Goal: Information Seeking & Learning: Learn about a topic

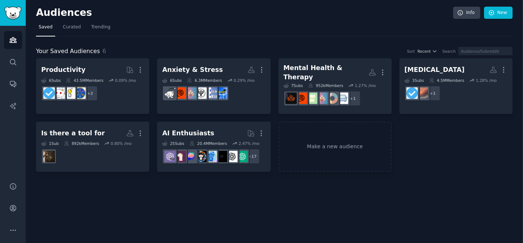
click at [8, 71] on div "Audiences Search Conversations AI Reports" at bounding box center [13, 99] width 26 height 147
click at [9, 63] on icon "Sidebar" at bounding box center [13, 62] width 8 height 8
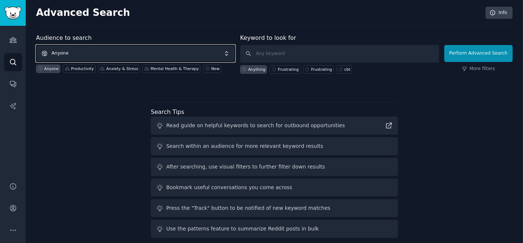
click at [134, 51] on span "Anyone" at bounding box center [135, 53] width 199 height 17
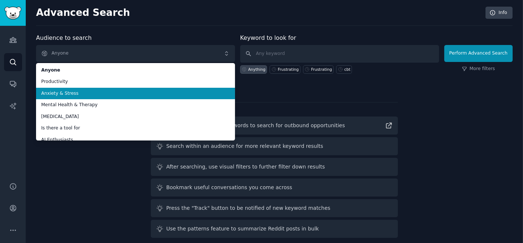
scroll to position [6, 0]
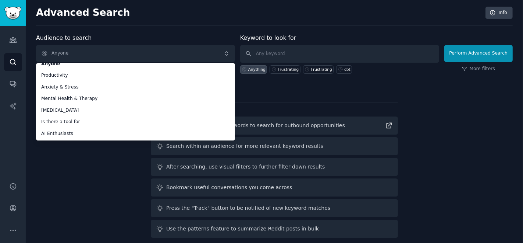
click at [62, 166] on div "Audience to search Anyone Anyone Productivity Anxiety & Stress Mental Health & …" at bounding box center [274, 136] width 477 height 207
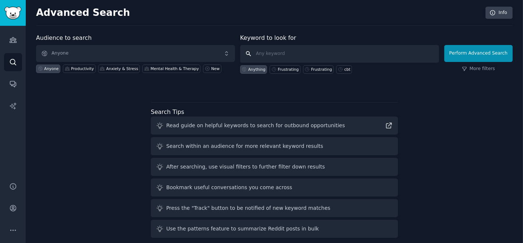
click at [276, 55] on input "text" at bounding box center [339, 54] width 199 height 18
type input "frustration"
click button "Perform Advanced Search" at bounding box center [479, 53] width 68 height 17
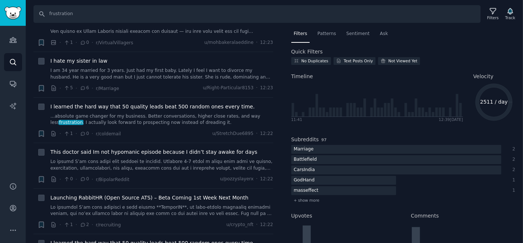
scroll to position [1164, 0]
click at [80, 15] on input "frustration" at bounding box center [257, 14] width 448 height 18
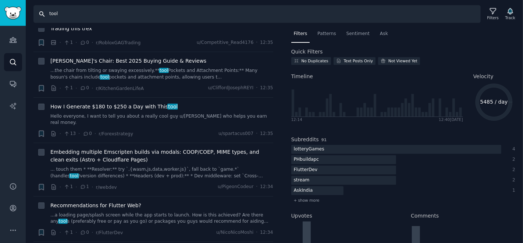
scroll to position [847, 0]
click at [113, 3] on div "Search tool Filters Track" at bounding box center [275, 11] width 498 height 23
click at [85, 22] on input "tool" at bounding box center [257, 14] width 448 height 18
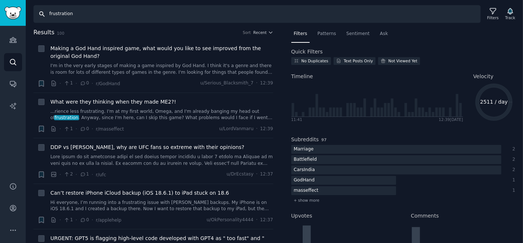
click at [85, 22] on input "frustration" at bounding box center [257, 14] width 448 height 18
type input "pain point"
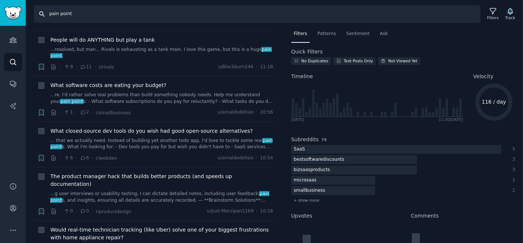
scroll to position [245, 0]
click at [220, 91] on link "...re. I'd rather solve real problems than build something nobody needs. Help m…" at bounding box center [161, 97] width 223 height 13
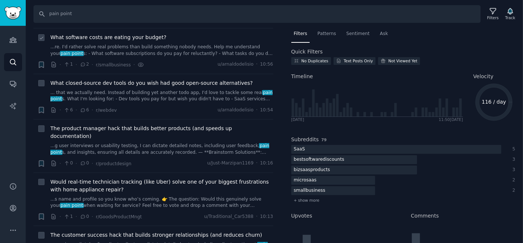
scroll to position [294, 0]
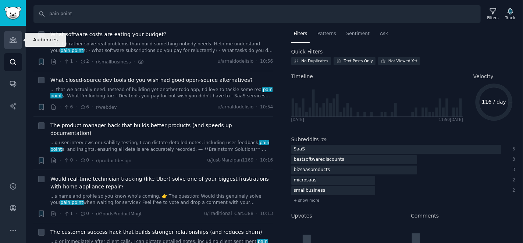
click at [8, 45] on link "Audiences" at bounding box center [13, 40] width 18 height 18
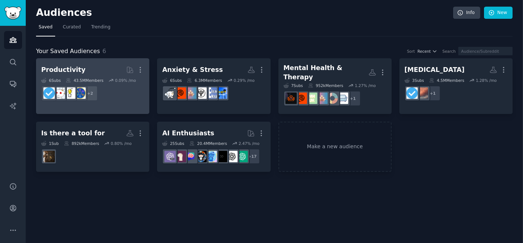
click at [91, 78] on div "43.5M Members" at bounding box center [85, 80] width 38 height 5
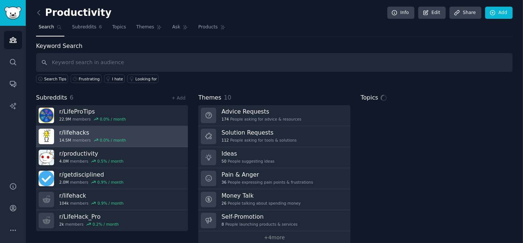
scroll to position [9, 0]
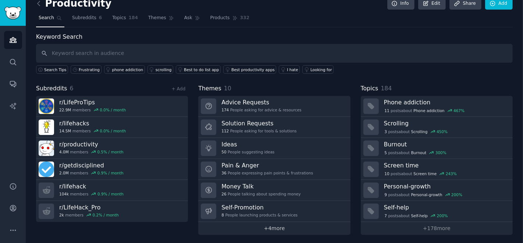
click at [248, 222] on link "+ 4 more" at bounding box center [274, 228] width 152 height 13
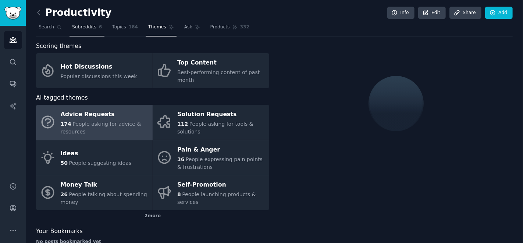
click at [91, 28] on span "Subreddits" at bounding box center [84, 27] width 24 height 7
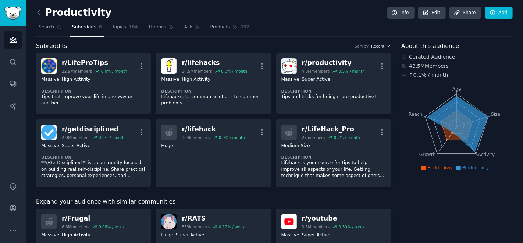
click at [46, 13] on h2 "Productivity" at bounding box center [73, 13] width 75 height 12
click at [41, 15] on icon at bounding box center [39, 13] width 8 height 8
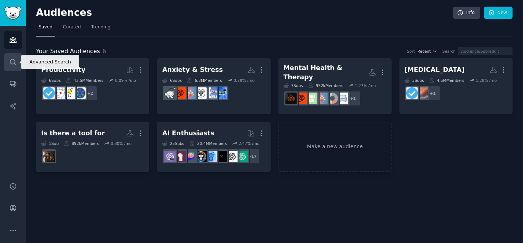
click at [14, 69] on link "Search" at bounding box center [13, 62] width 18 height 18
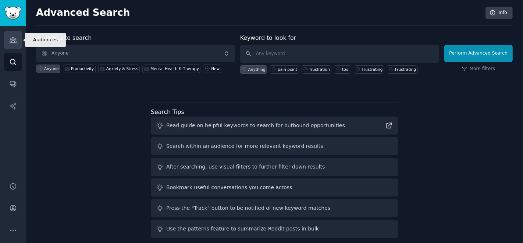
click at [18, 37] on link "Audiences" at bounding box center [13, 40] width 18 height 18
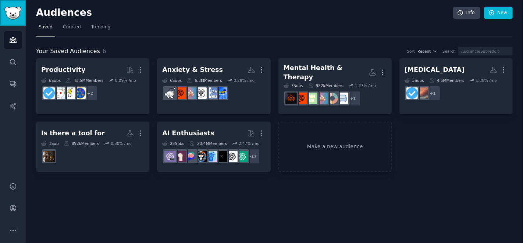
click at [11, 19] on img "Sidebar" at bounding box center [12, 13] width 17 height 13
click at [290, 139] on link "Make a new audience" at bounding box center [335, 146] width 113 height 50
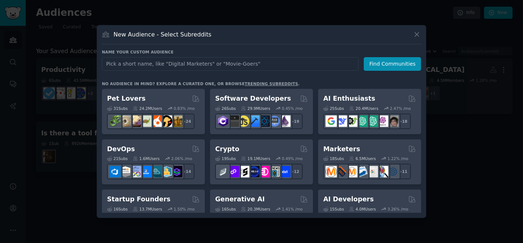
click at [460, 138] on div at bounding box center [261, 121] width 523 height 243
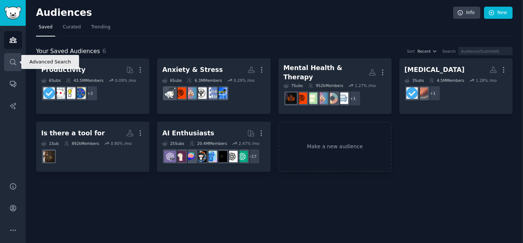
click at [10, 70] on link "Search" at bounding box center [13, 62] width 18 height 18
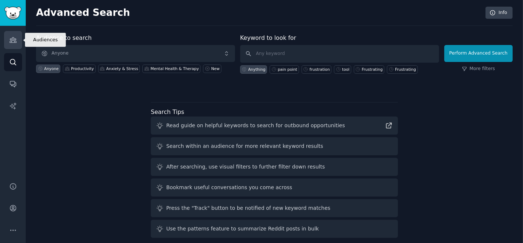
click at [15, 39] on icon "Sidebar" at bounding box center [13, 40] width 7 height 5
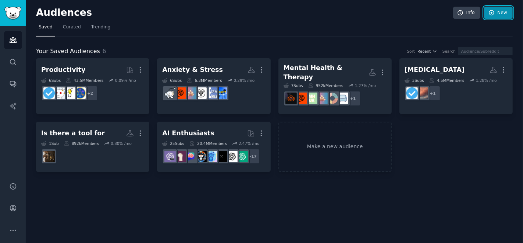
click at [502, 8] on link "New" at bounding box center [498, 13] width 29 height 13
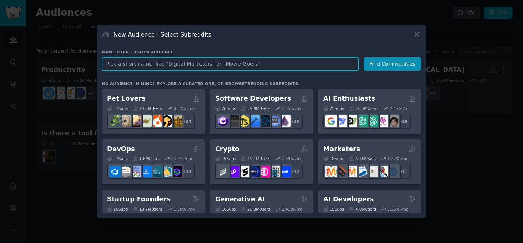
paste input "Entrepreneur"
type input "Entrepreneur"
click button "Find Communities" at bounding box center [392, 64] width 57 height 14
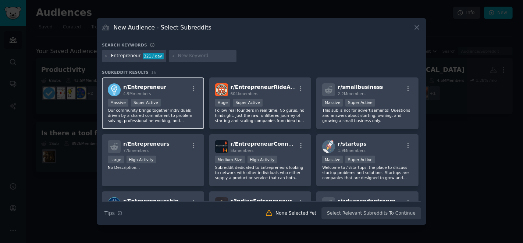
click at [171, 103] on div ">= 95th percentile for submissions / day Massive Super Active" at bounding box center [153, 103] width 91 height 9
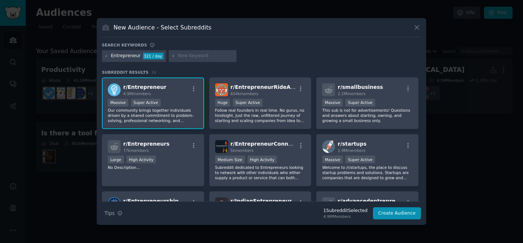
click at [189, 54] on input "text" at bounding box center [206, 56] width 56 height 7
type input "freelance"
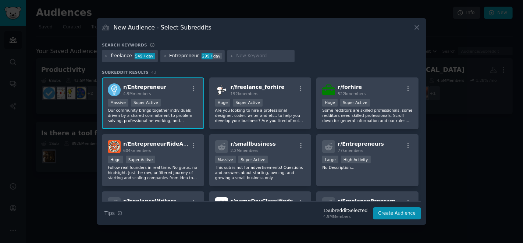
drag, startPoint x: 233, startPoint y: 56, endPoint x: 206, endPoint y: 39, distance: 31.6
click at [206, 39] on div "New Audience - Select Subreddits Search keywords freelance 549 / day Entreprene…" at bounding box center [262, 121] width 330 height 206
click at [236, 54] on input "text" at bounding box center [264, 56] width 56 height 7
paste input "sideproject"
type input "sideproject"
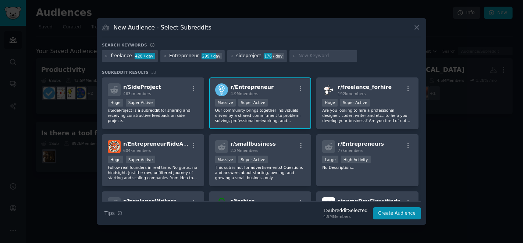
click at [304, 56] on input "text" at bounding box center [327, 56] width 56 height 7
paste input "saas"
type input "saas"
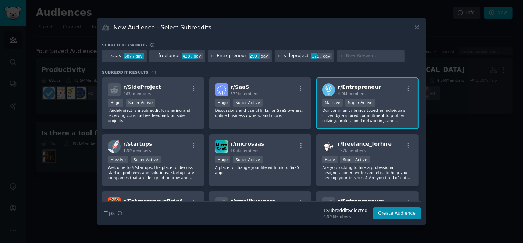
paste input "ArtificialIntelligence"
type input "ArtificialIntelligence"
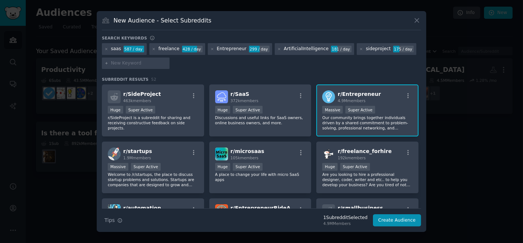
click at [119, 59] on div at bounding box center [136, 63] width 68 height 12
click at [125, 61] on input "text" at bounding box center [139, 63] width 56 height 7
paste input "Productivity"
type input "Productivity"
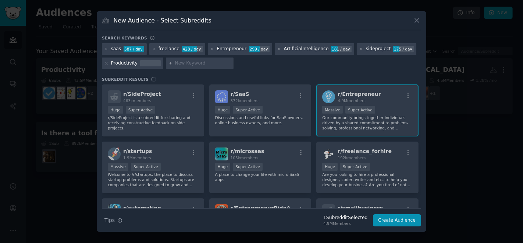
click at [188, 60] on input "text" at bounding box center [203, 63] width 56 height 7
type input "Saas"
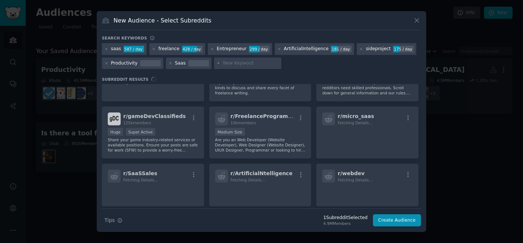
scroll to position [231, 0]
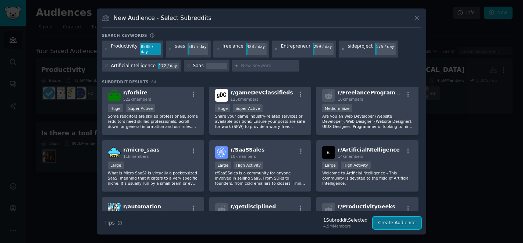
click at [385, 221] on button "Create Audience" at bounding box center [397, 222] width 49 height 13
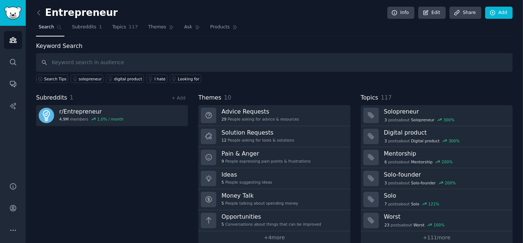
scroll to position [9, 0]
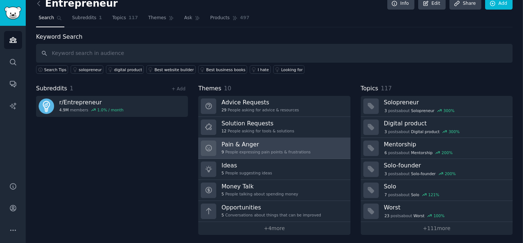
click at [286, 146] on h3 "Pain & Anger" at bounding box center [266, 144] width 89 height 8
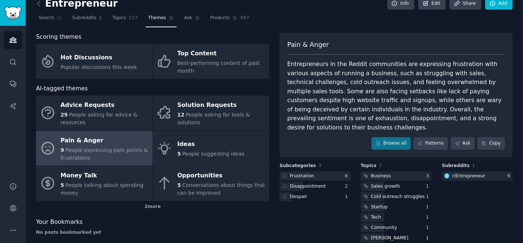
scroll to position [17, 0]
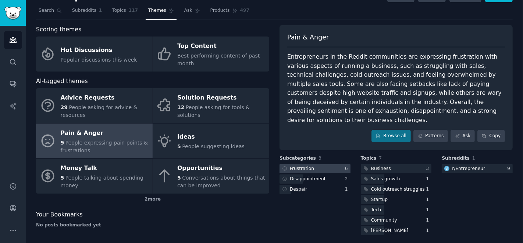
click at [312, 164] on div "Frustration" at bounding box center [298, 168] width 36 height 9
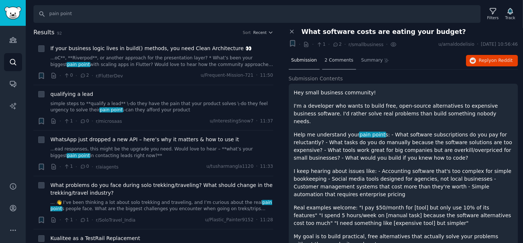
click at [336, 57] on span "2 Comments" at bounding box center [339, 60] width 29 height 7
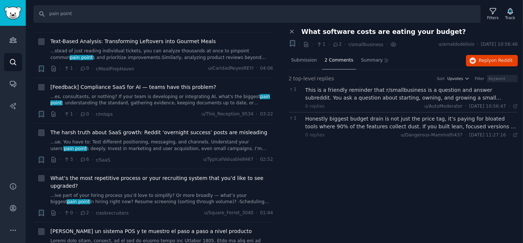
scroll to position [2207, 0]
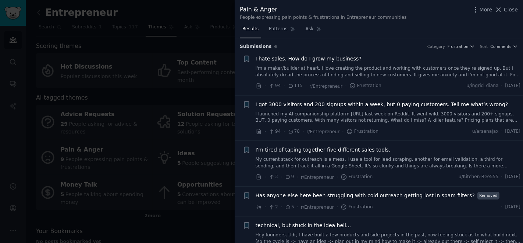
click at [321, 60] on span "I hate sales. How do I grow my business?" at bounding box center [309, 59] width 106 height 8
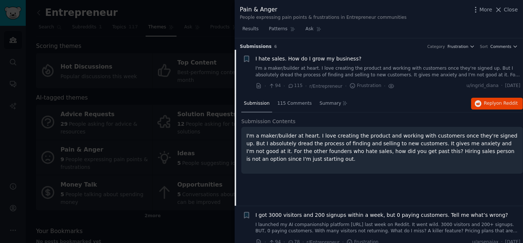
click at [304, 61] on span "I hate sales. How do I grow my business?" at bounding box center [309, 59] width 106 height 8
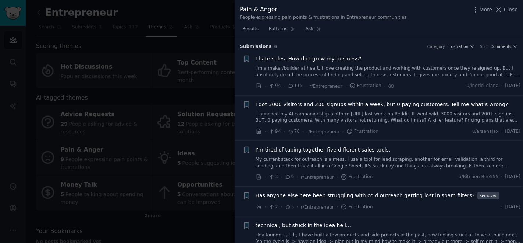
scroll to position [11, 0]
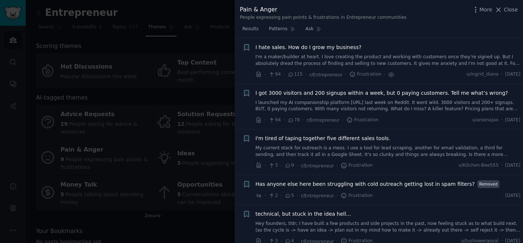
click at [320, 46] on span "I hate sales. How do I grow my business?" at bounding box center [309, 47] width 106 height 8
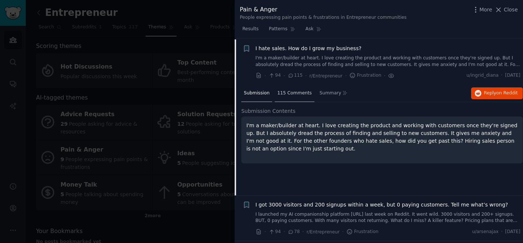
scroll to position [8, 0]
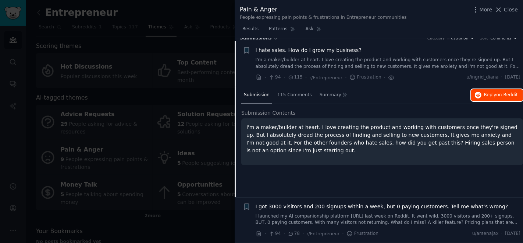
click at [499, 98] on button "Reply on Reddit" at bounding box center [497, 95] width 52 height 12
click at [167, 79] on div at bounding box center [261, 121] width 523 height 243
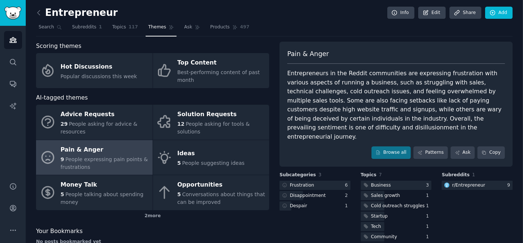
scroll to position [17, 0]
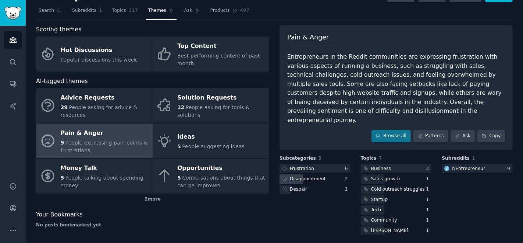
click at [308, 176] on div "Disappointment" at bounding box center [308, 179] width 36 height 7
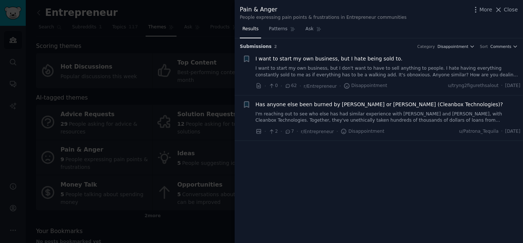
click at [323, 59] on span "I want to start my own business, but I hate being sold to." at bounding box center [329, 59] width 147 height 8
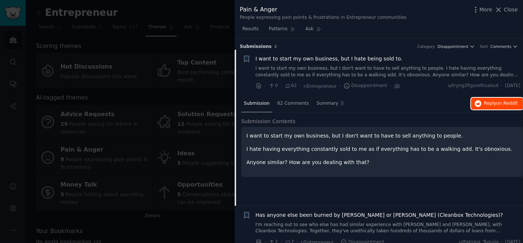
click at [494, 107] on button "Reply on Reddit" at bounding box center [497, 104] width 52 height 12
click at [91, 23] on div at bounding box center [261, 121] width 523 height 243
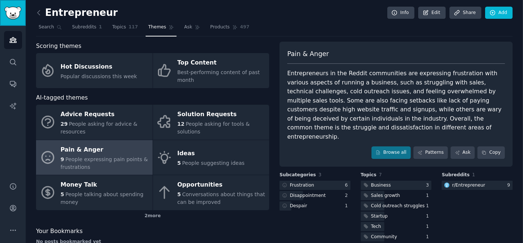
click at [14, 18] on img "Sidebar" at bounding box center [12, 13] width 17 height 13
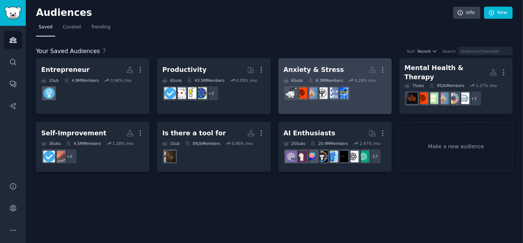
click at [308, 83] on dd at bounding box center [335, 93] width 103 height 21
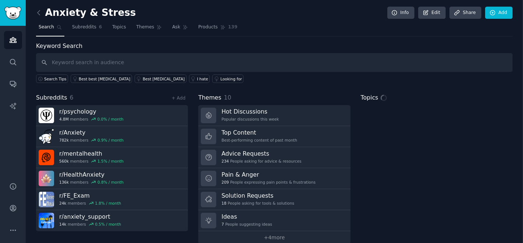
scroll to position [9, 0]
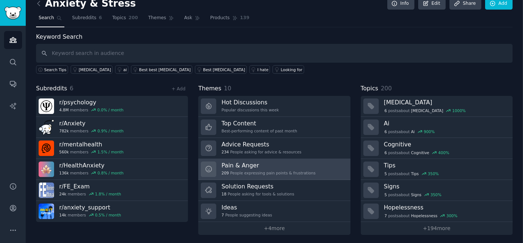
click at [241, 164] on h3 "Pain & Anger" at bounding box center [269, 165] width 94 height 8
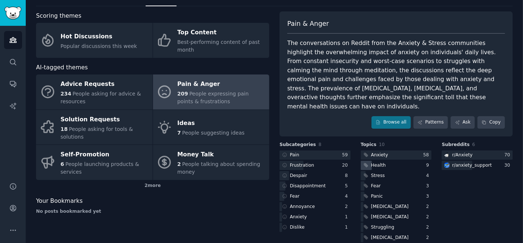
scroll to position [41, 0]
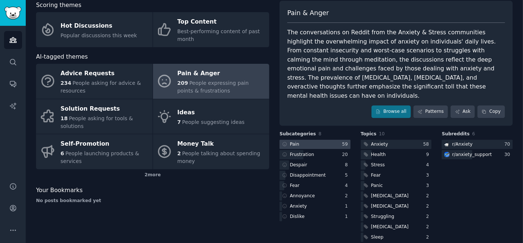
click at [315, 139] on div at bounding box center [315, 143] width 71 height 9
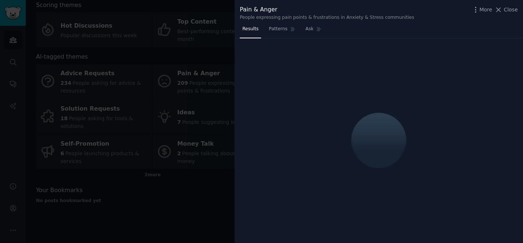
click at [231, 145] on div at bounding box center [261, 121] width 523 height 243
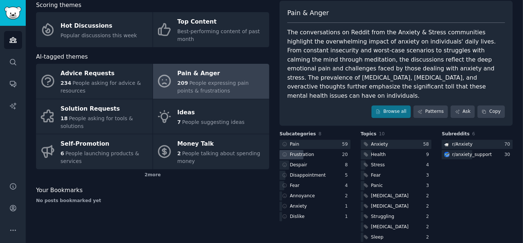
click at [319, 150] on div "Frustration" at bounding box center [315, 154] width 71 height 9
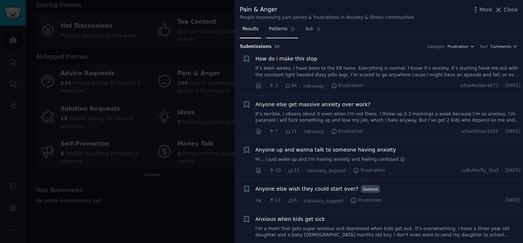
click at [275, 30] on span "Patterns" at bounding box center [278, 29] width 18 height 7
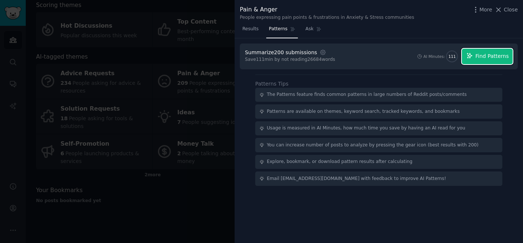
click at [488, 62] on button "Find Patterns" at bounding box center [487, 56] width 51 height 15
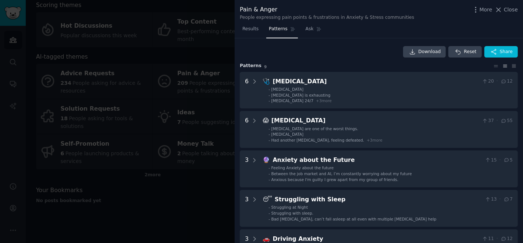
click at [165, 98] on div at bounding box center [261, 121] width 523 height 243
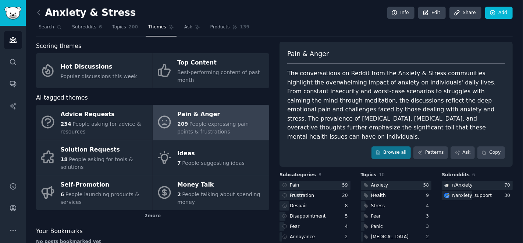
click at [42, 7] on link at bounding box center [40, 13] width 9 height 12
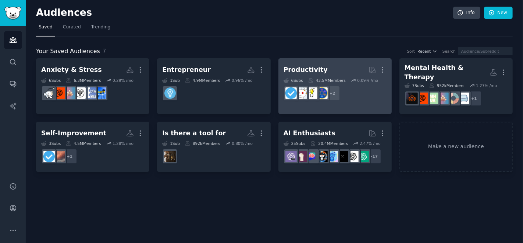
click at [326, 68] on h2 "Productivity More" at bounding box center [335, 69] width 103 height 13
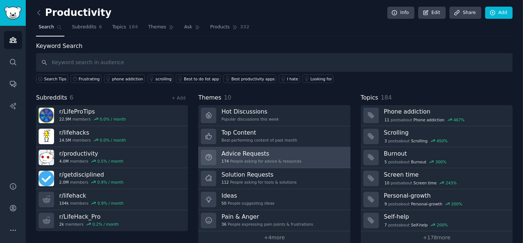
scroll to position [9, 0]
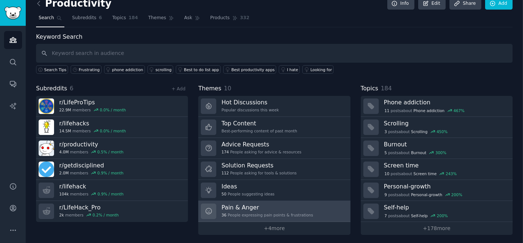
click at [258, 215] on div "36 People expressing pain points & frustrations" at bounding box center [268, 214] width 92 height 5
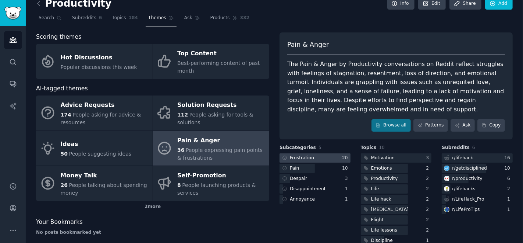
click at [323, 156] on div at bounding box center [315, 157] width 71 height 9
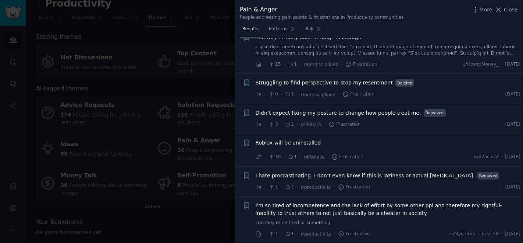
scroll to position [414, 0]
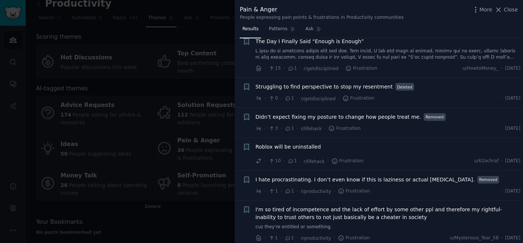
click at [351, 83] on span "Struggling to find perspective to stop my resentment" at bounding box center [324, 87] width 137 height 8
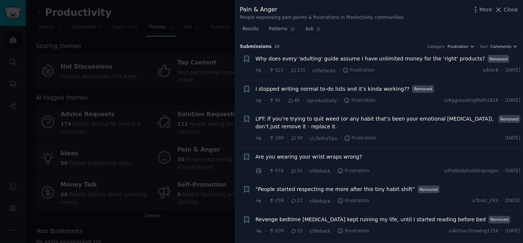
click at [207, 24] on div at bounding box center [261, 121] width 523 height 243
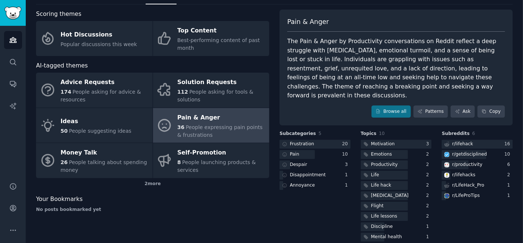
scroll to position [32, 0]
click at [308, 150] on div at bounding box center [297, 154] width 35 height 9
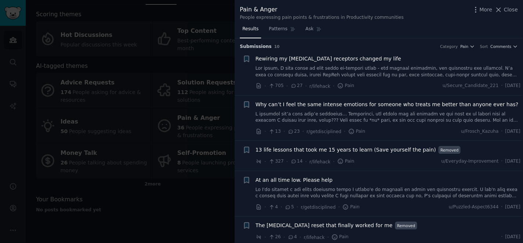
click at [312, 60] on span "Rewiring my [MEDICAL_DATA] receptors changed my life" at bounding box center [329, 59] width 146 height 8
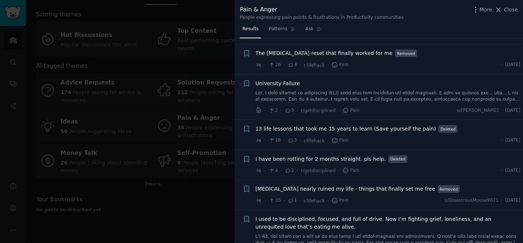
scroll to position [191, 0]
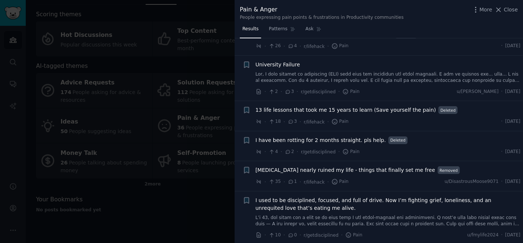
click at [191, 158] on div at bounding box center [261, 121] width 523 height 243
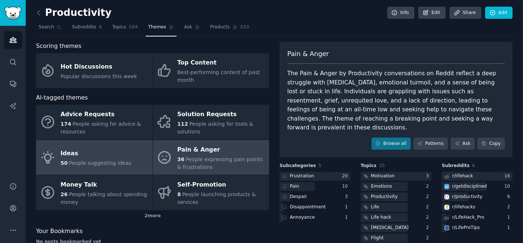
click at [121, 153] on div "Ideas" at bounding box center [96, 154] width 71 height 12
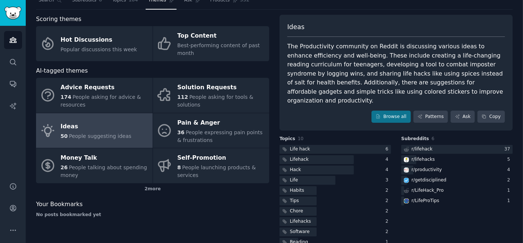
scroll to position [32, 0]
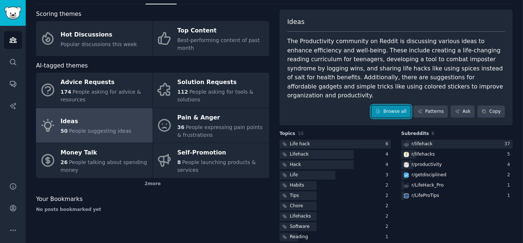
click at [392, 105] on link "Browse all" at bounding box center [391, 111] width 39 height 13
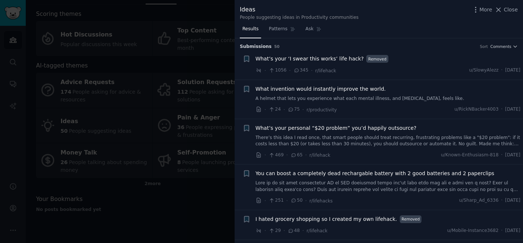
click at [338, 89] on span "What invention would instantly improve the world." at bounding box center [321, 89] width 130 height 8
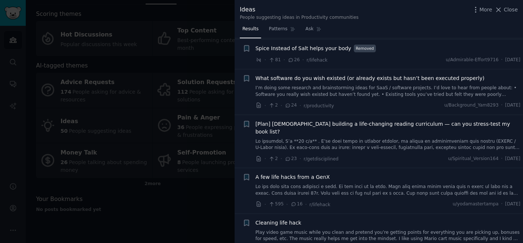
scroll to position [399, 0]
click at [307, 77] on span "What software do you wish existed (or already exists but hasn’t been executed p…" at bounding box center [370, 78] width 229 height 8
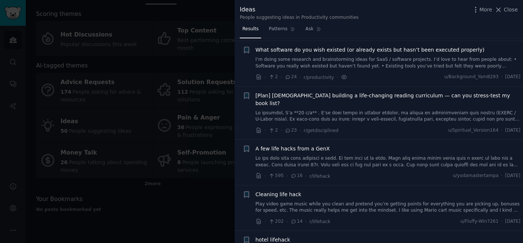
scroll to position [429, 0]
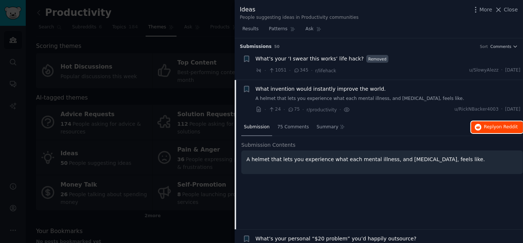
click at [479, 127] on icon "button" at bounding box center [478, 127] width 7 height 7
